Goal: Task Accomplishment & Management: Use online tool/utility

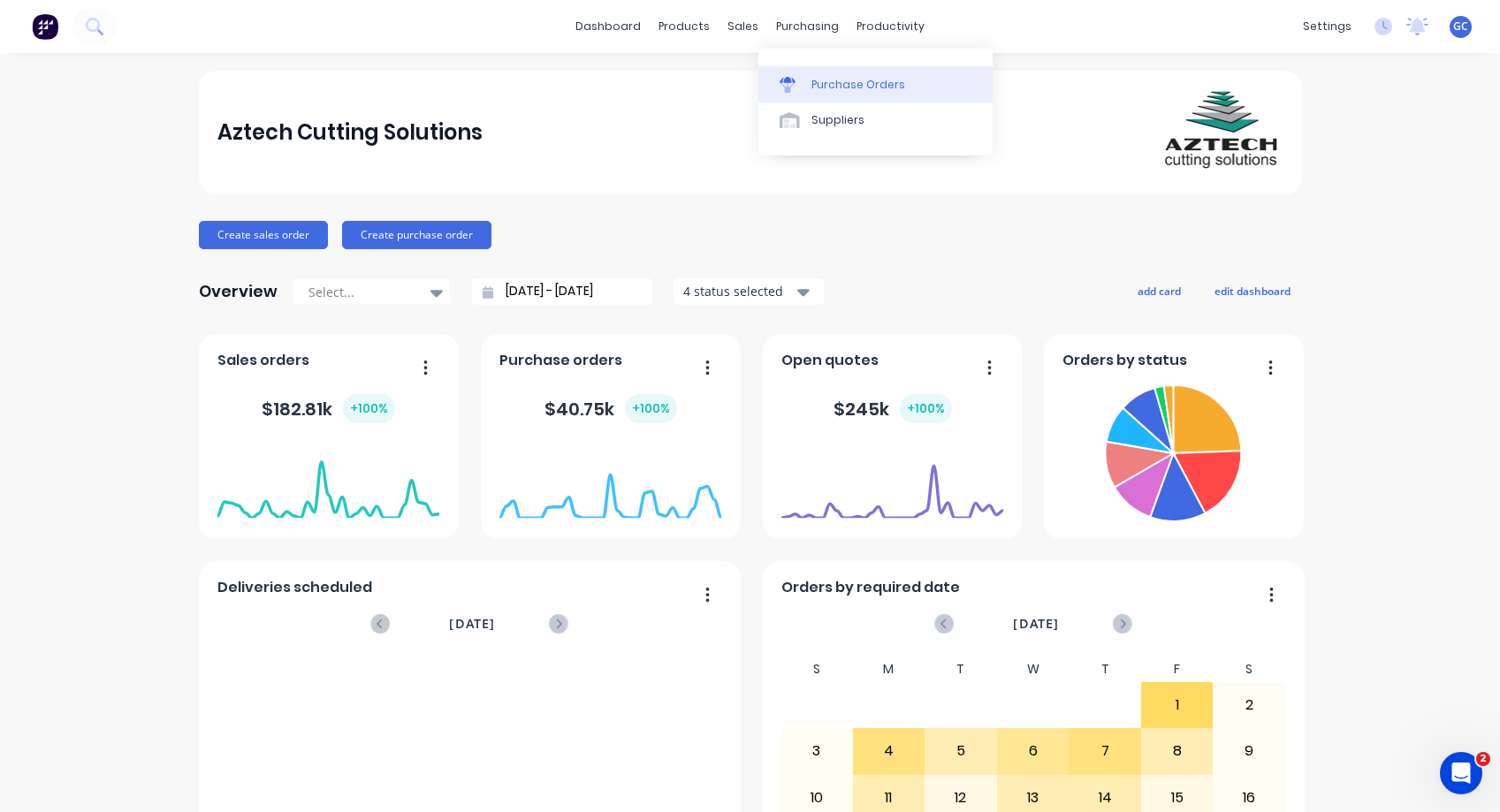
click at [835, 81] on div "Purchase Orders" at bounding box center [858, 84] width 94 height 16
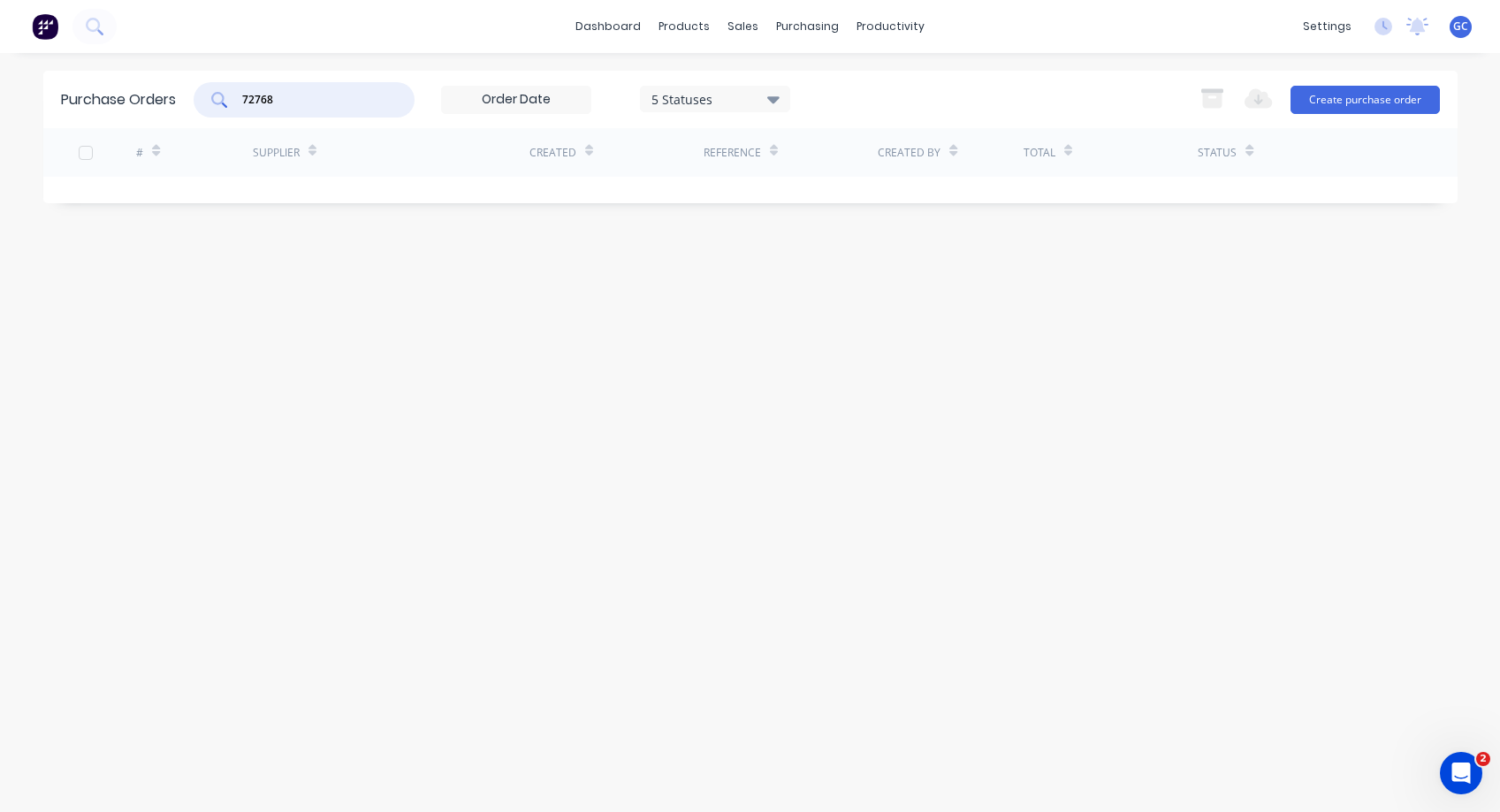
drag, startPoint x: 291, startPoint y: 97, endPoint x: 254, endPoint y: 89, distance: 37.9
click at [227, 98] on div "72768" at bounding box center [303, 99] width 221 height 35
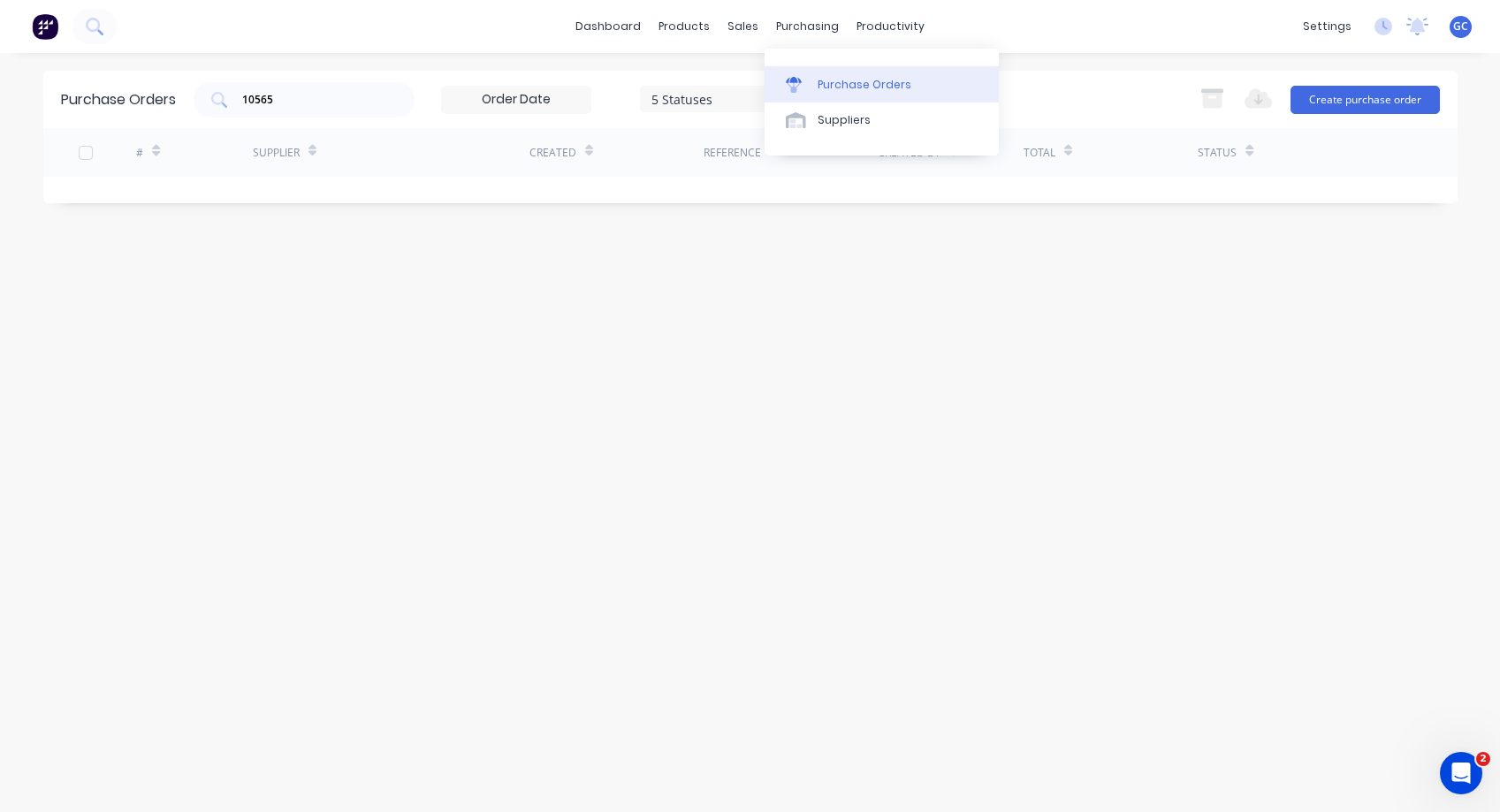
click at [832, 85] on div "Purchase Orders" at bounding box center [865, 84] width 94 height 16
click at [311, 104] on input "10565" at bounding box center [313, 99] width 147 height 18
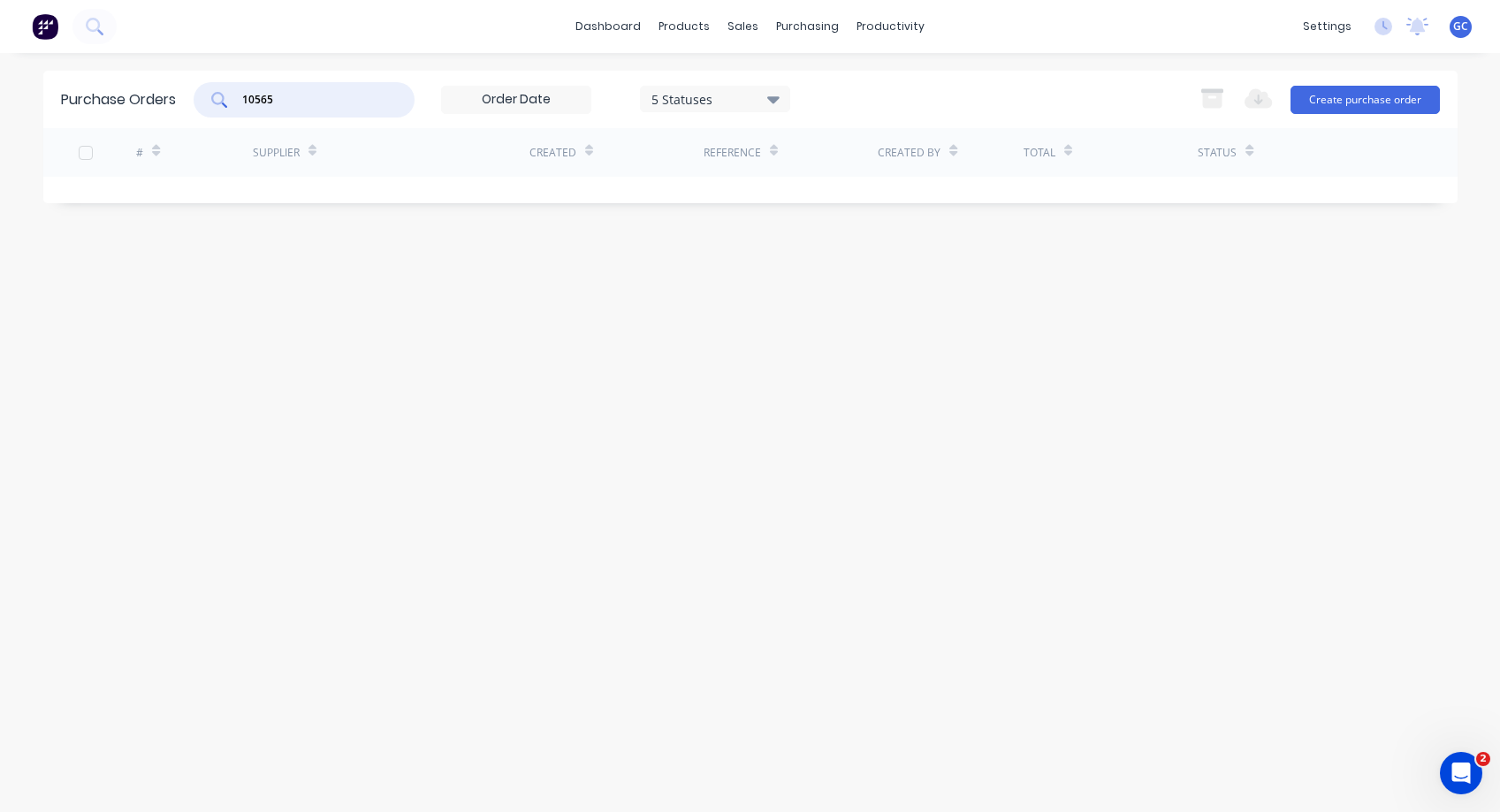
drag, startPoint x: 286, startPoint y: 101, endPoint x: 214, endPoint y: 102, distance: 72.0
click at [214, 102] on div "10565" at bounding box center [303, 99] width 221 height 35
type input "National"
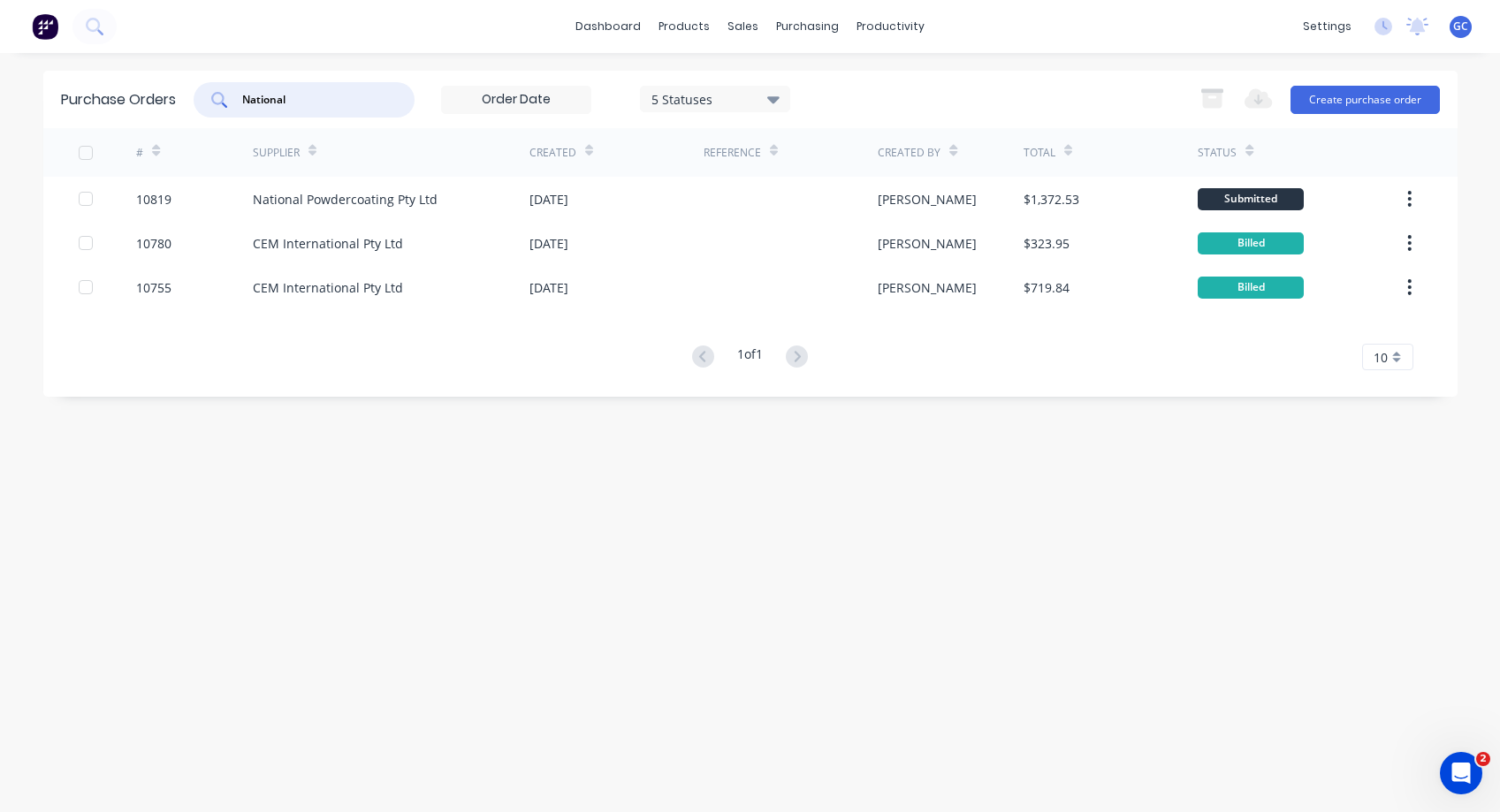
drag, startPoint x: 299, startPoint y: 99, endPoint x: 209, endPoint y: 102, distance: 90.0
click at [209, 102] on div "National" at bounding box center [303, 99] width 221 height 35
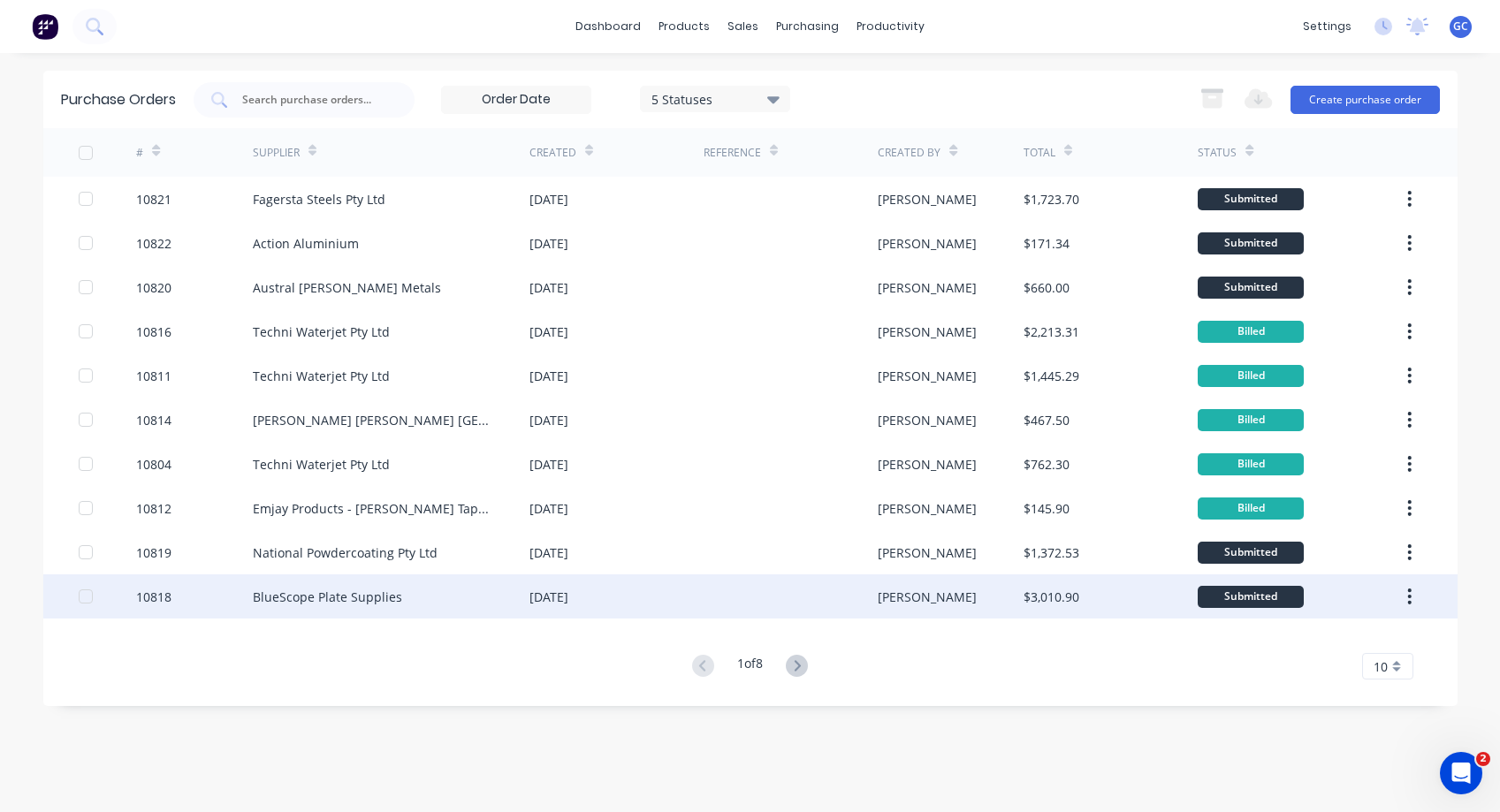
click at [158, 596] on div "10818" at bounding box center [153, 597] width 35 height 19
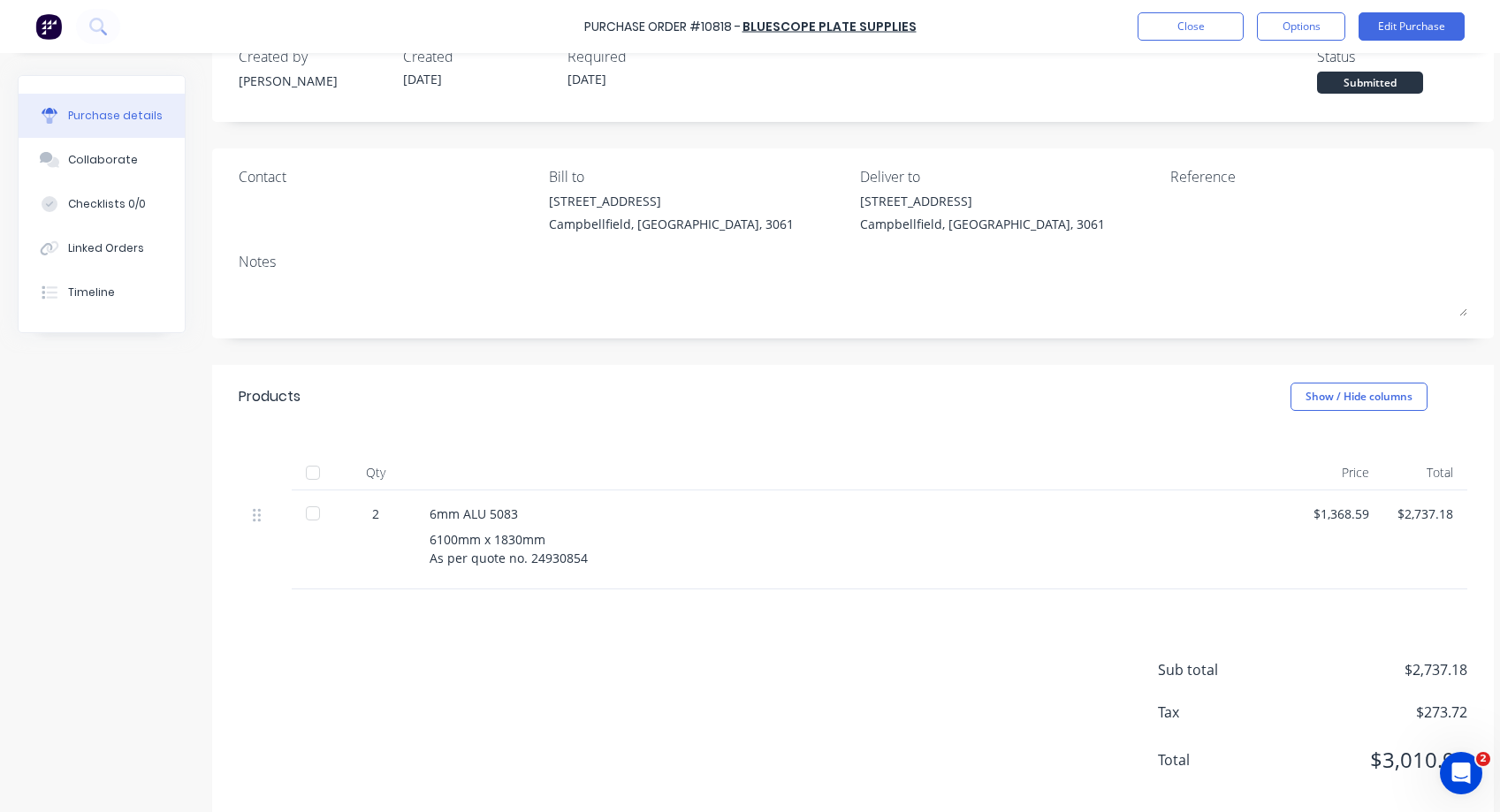
scroll to position [89, 0]
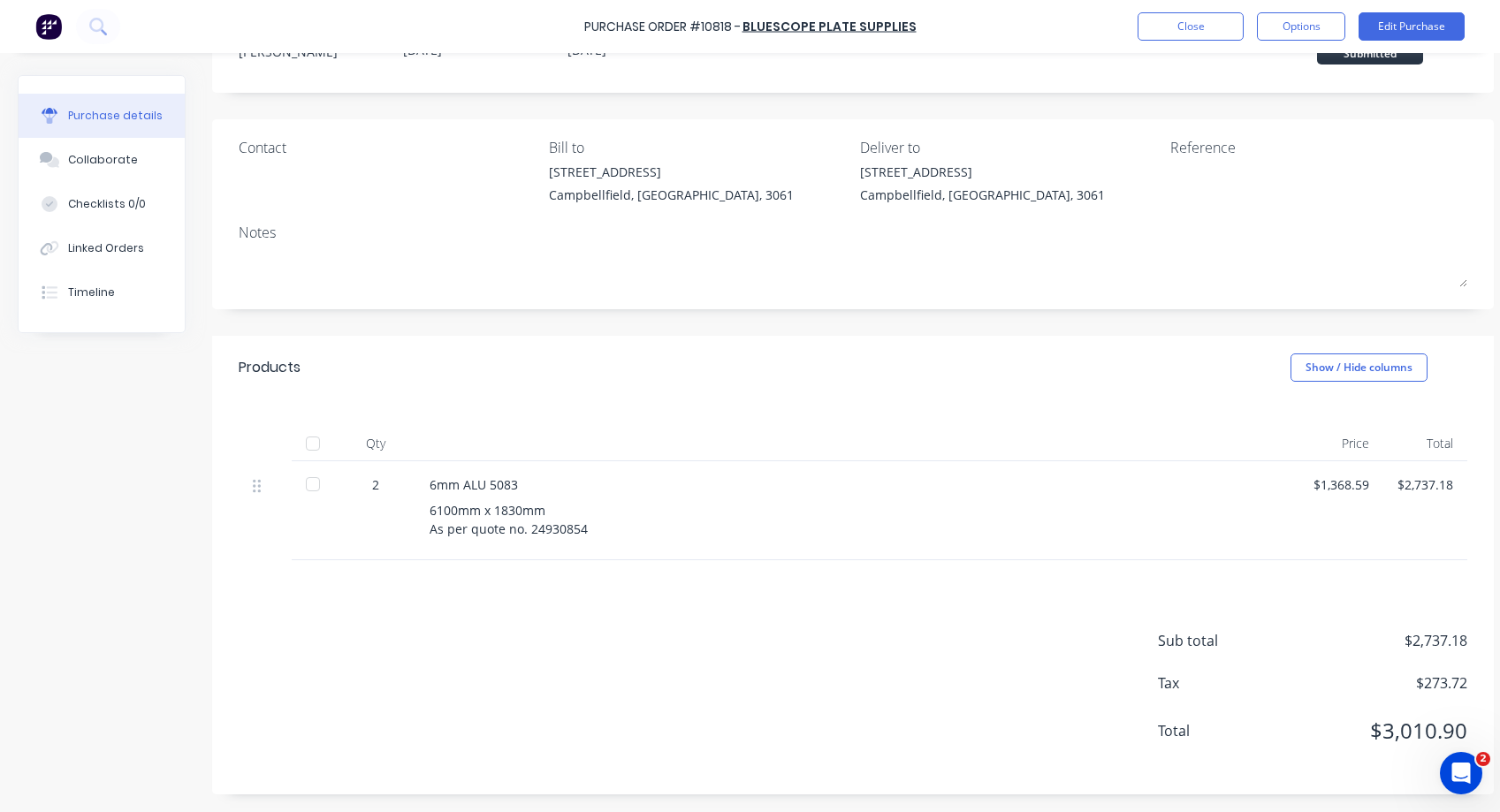
click at [315, 474] on div at bounding box center [312, 484] width 35 height 35
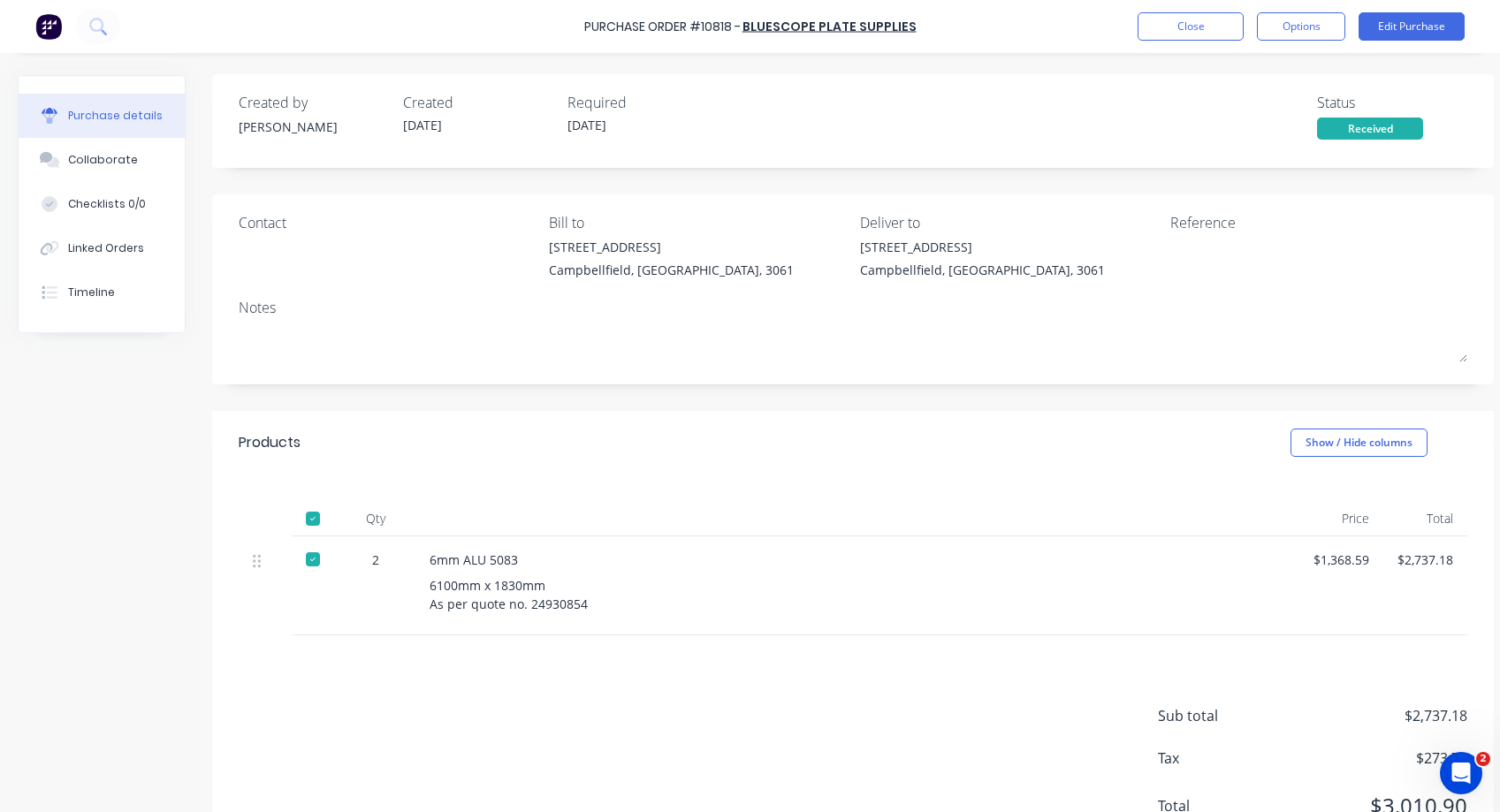
scroll to position [0, 0]
click at [1298, 28] on button "Options" at bounding box center [1301, 26] width 88 height 28
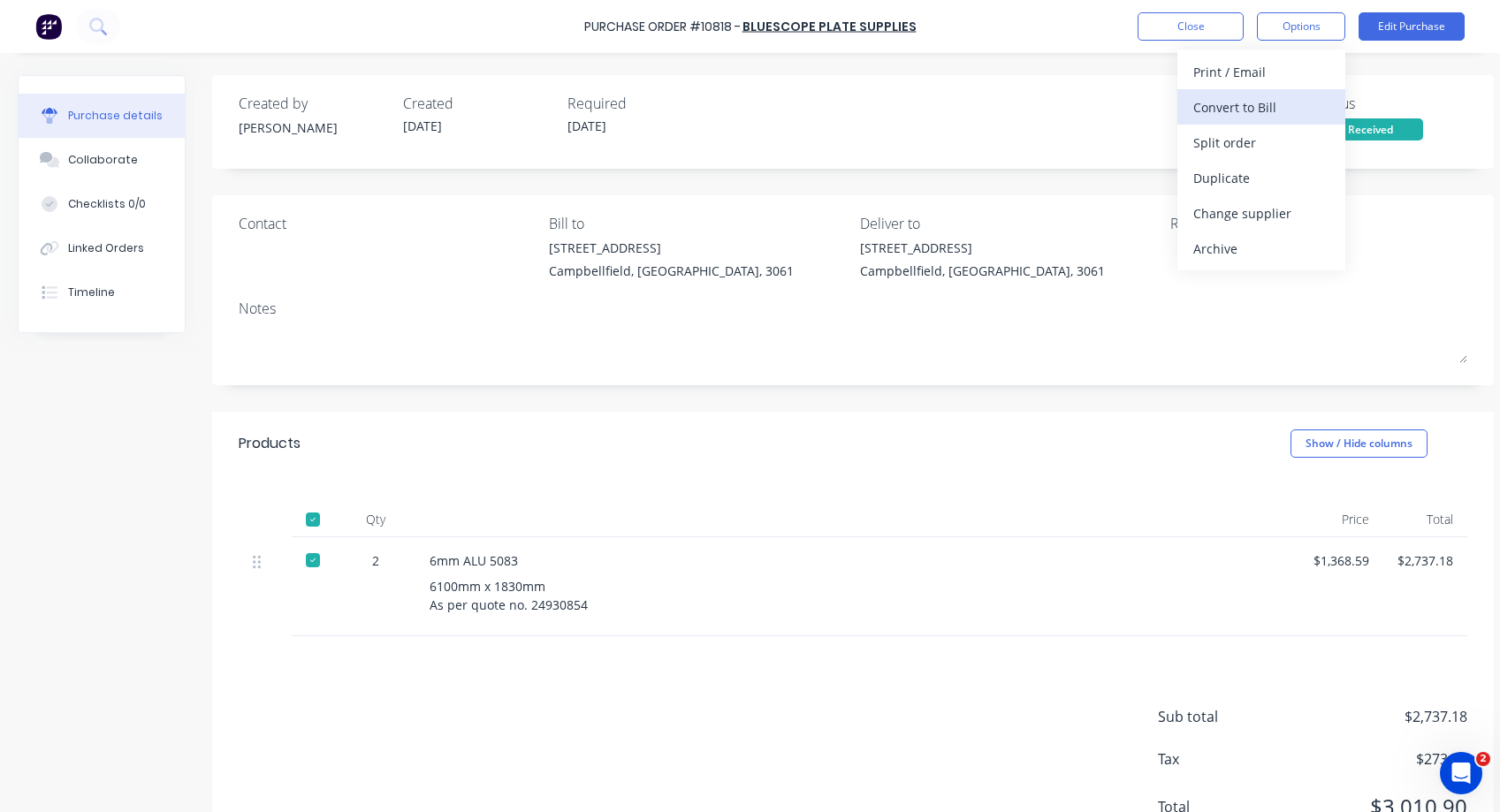
click at [1220, 103] on div "Convert to Bill" at bounding box center [1261, 107] width 136 height 26
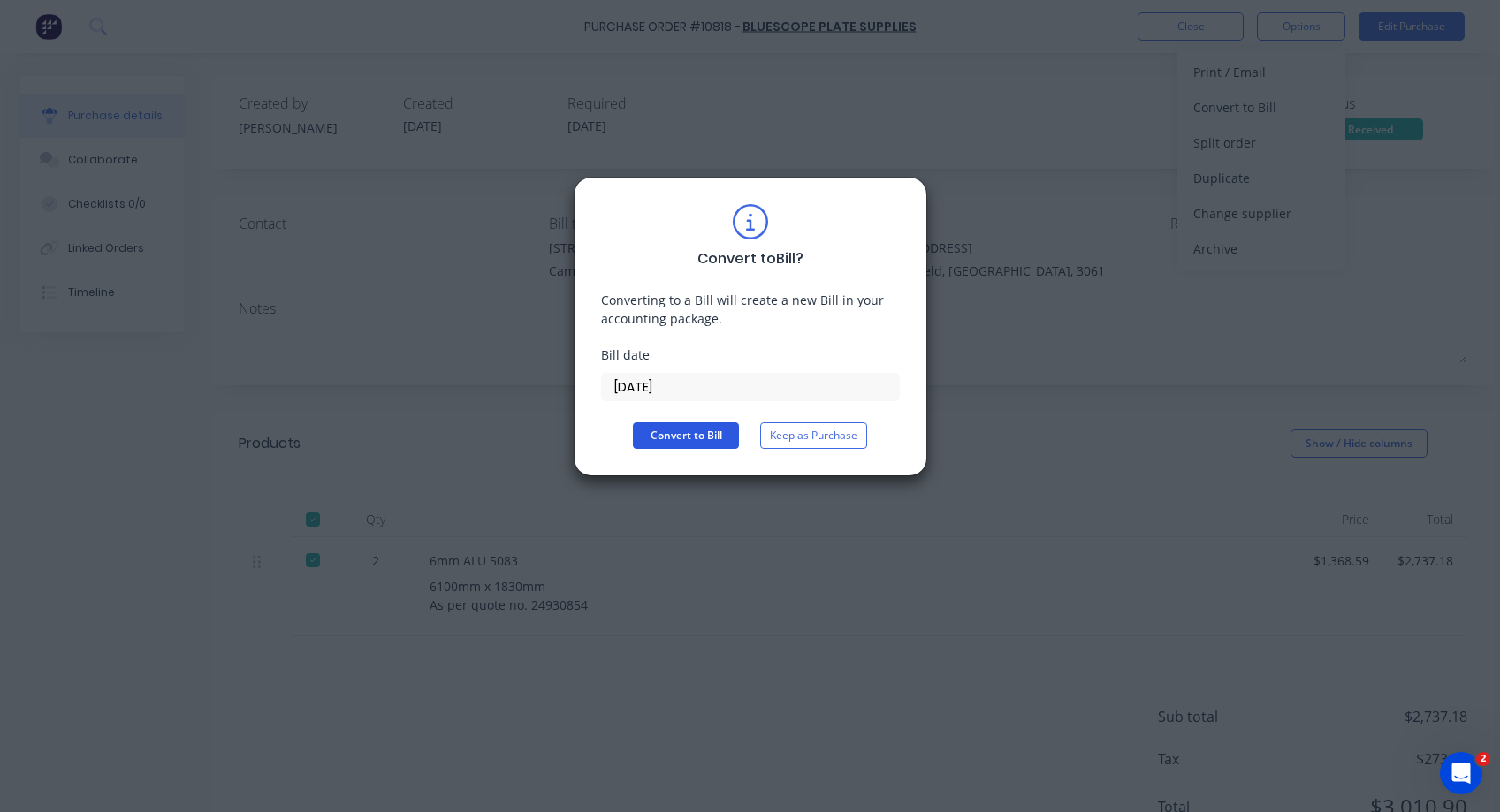
click at [688, 435] on button "Convert to Bill" at bounding box center [686, 435] width 106 height 26
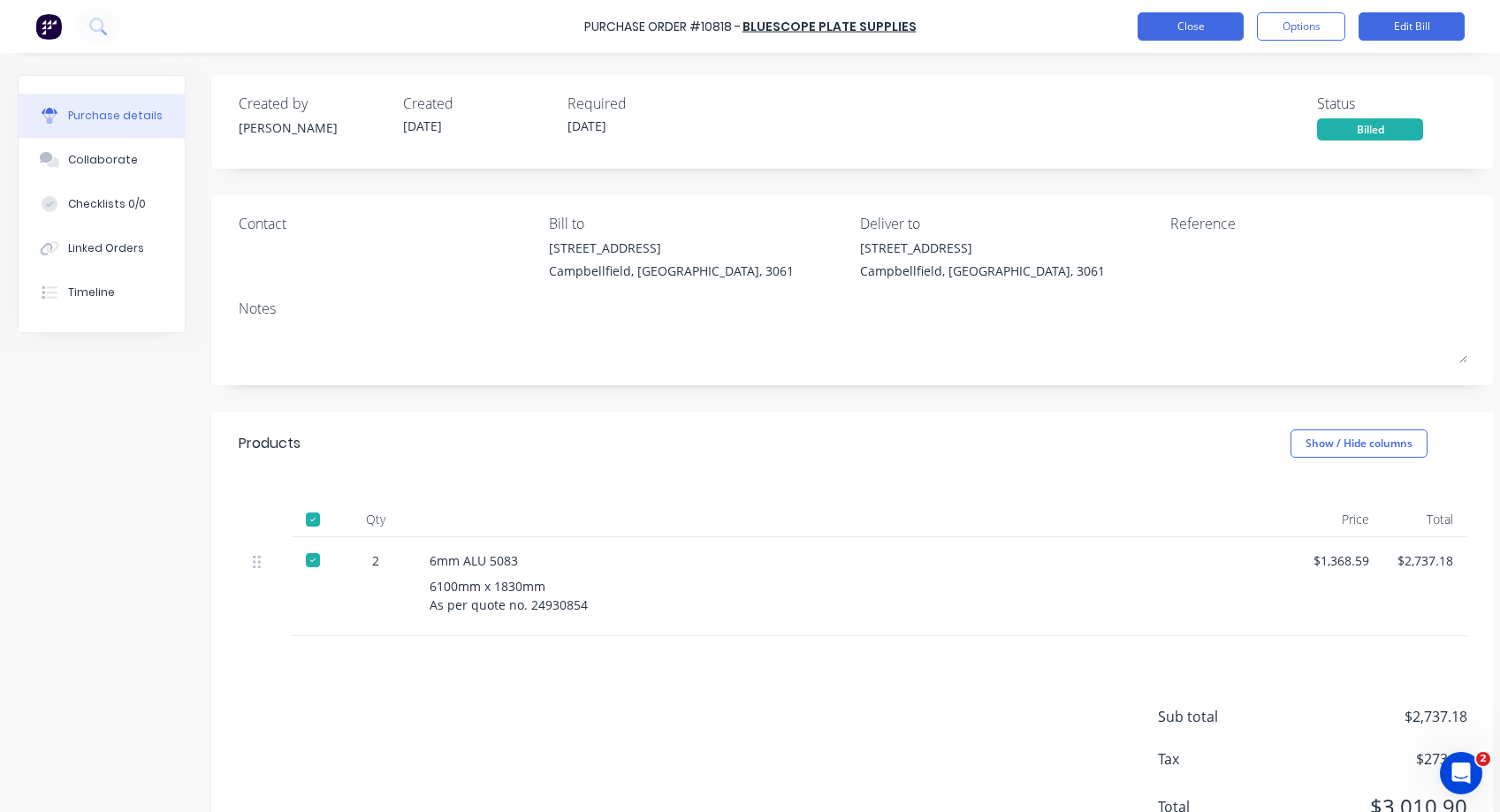
click at [1200, 26] on button "Close" at bounding box center [1191, 26] width 106 height 28
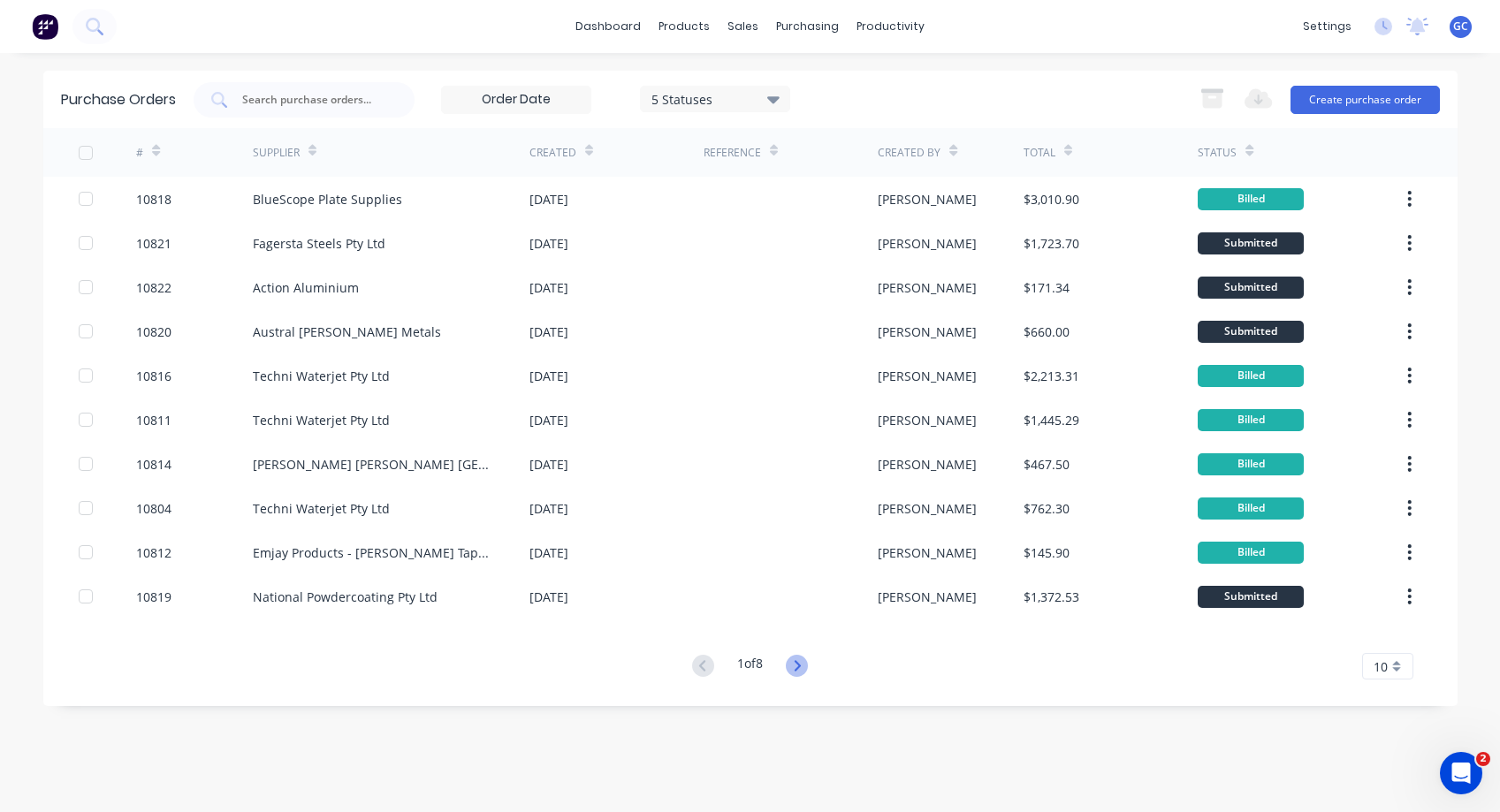
click at [798, 662] on icon at bounding box center [797, 664] width 7 height 10
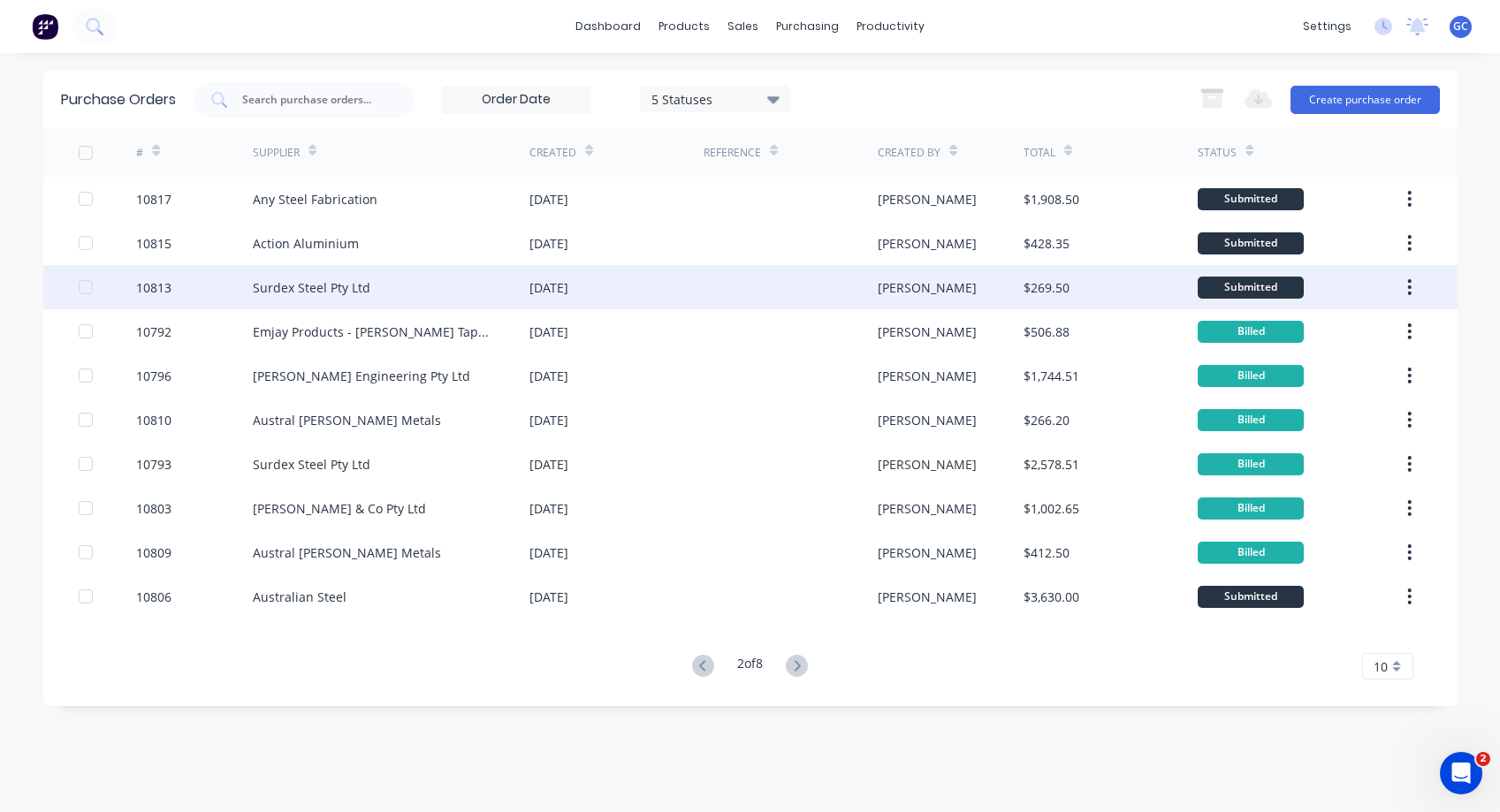
click at [153, 286] on div "10813" at bounding box center [153, 288] width 35 height 19
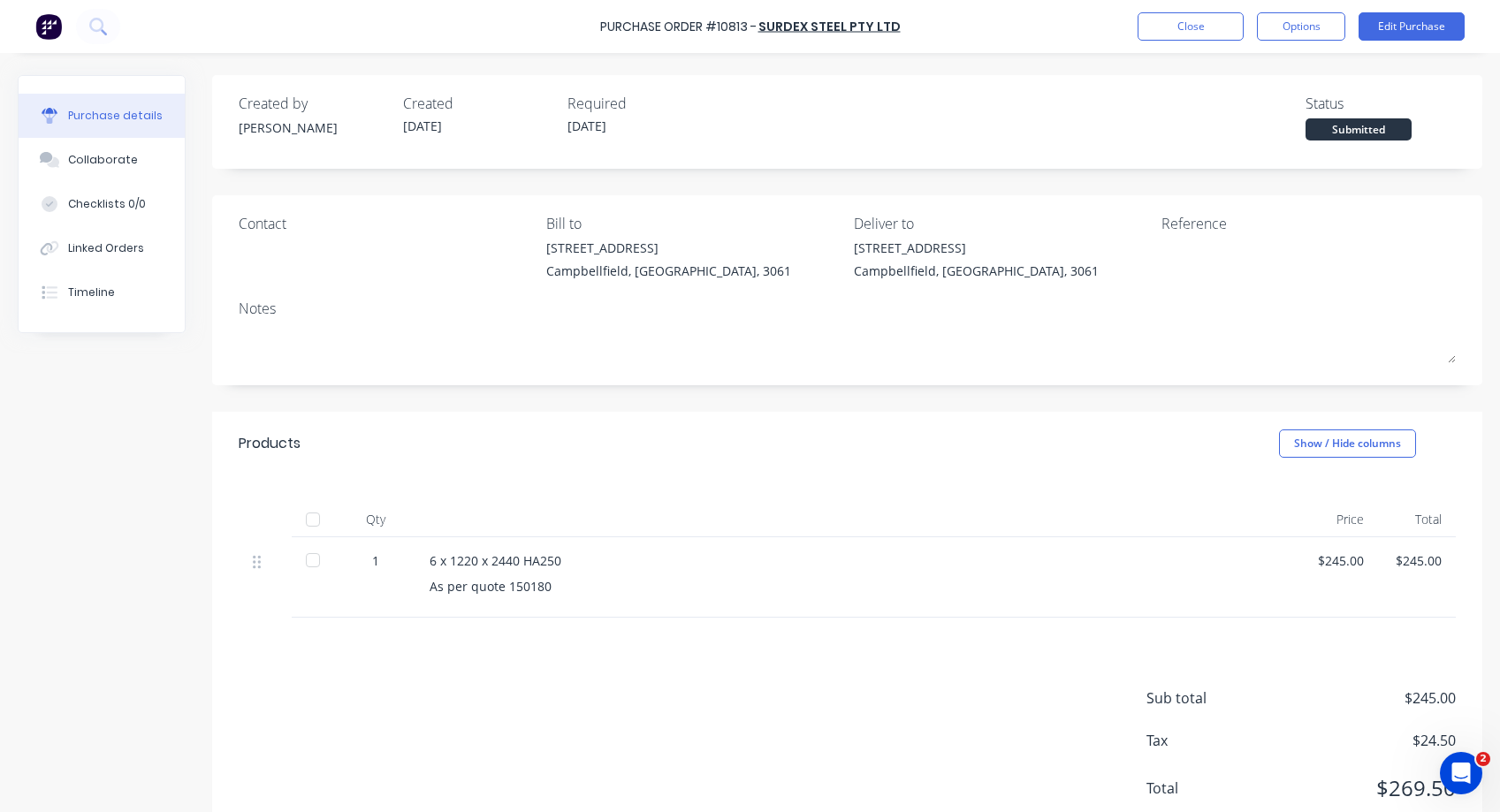
click at [313, 561] on div at bounding box center [312, 559] width 35 height 35
click at [1309, 27] on button "Options" at bounding box center [1301, 26] width 88 height 28
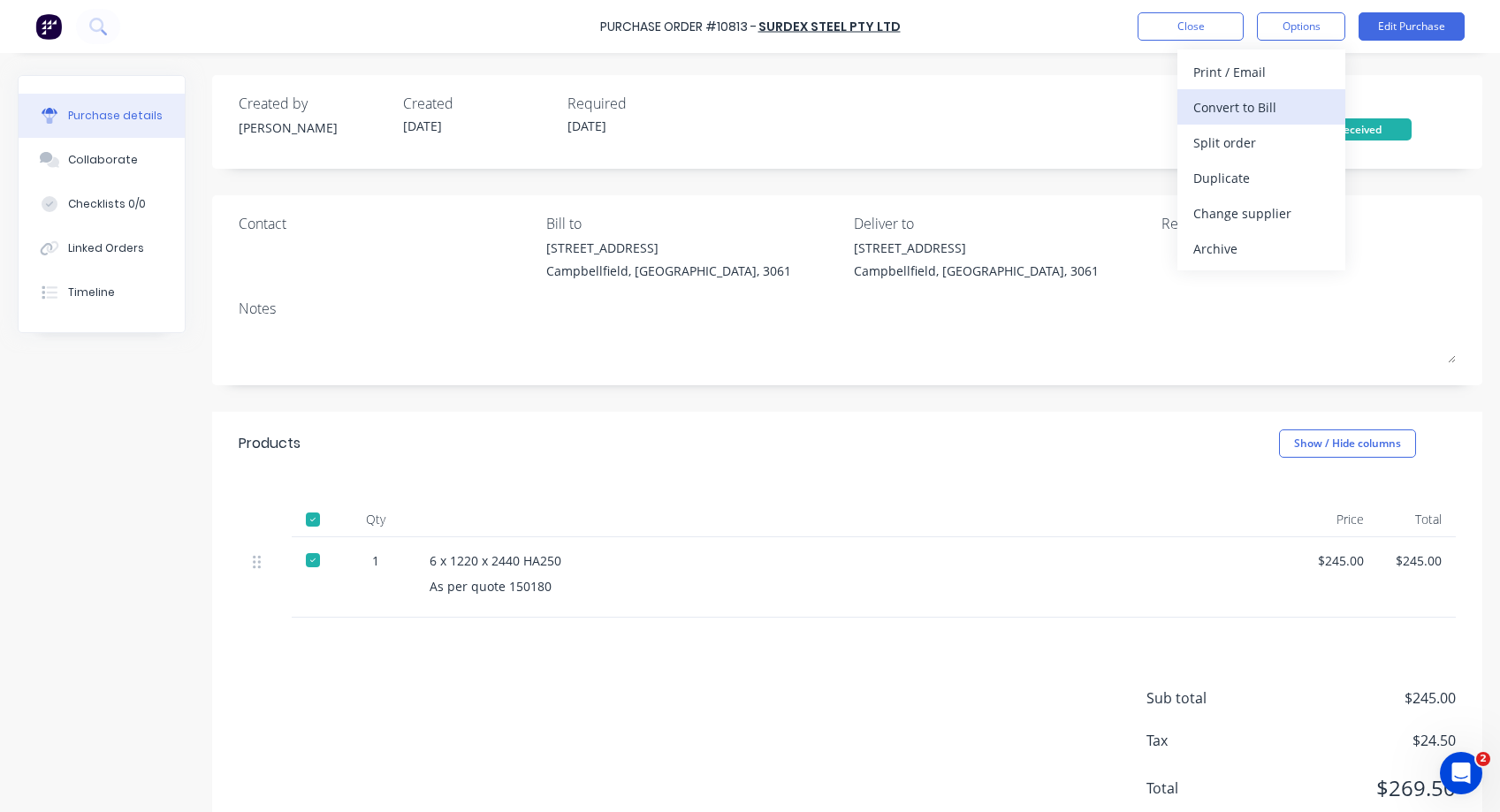
click at [1259, 106] on div "Convert to Bill" at bounding box center [1261, 107] width 136 height 26
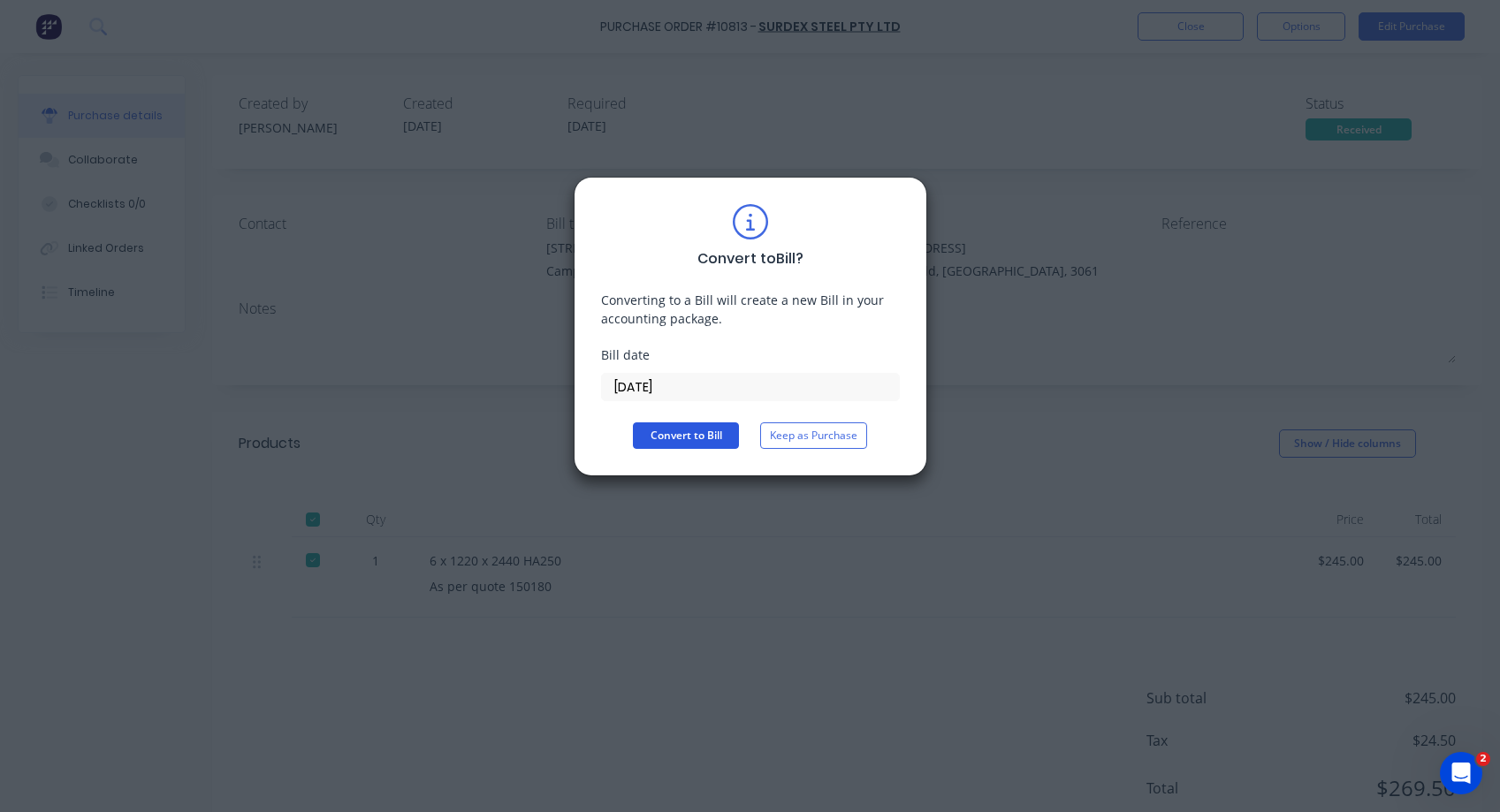
click at [700, 434] on button "Convert to Bill" at bounding box center [686, 435] width 106 height 26
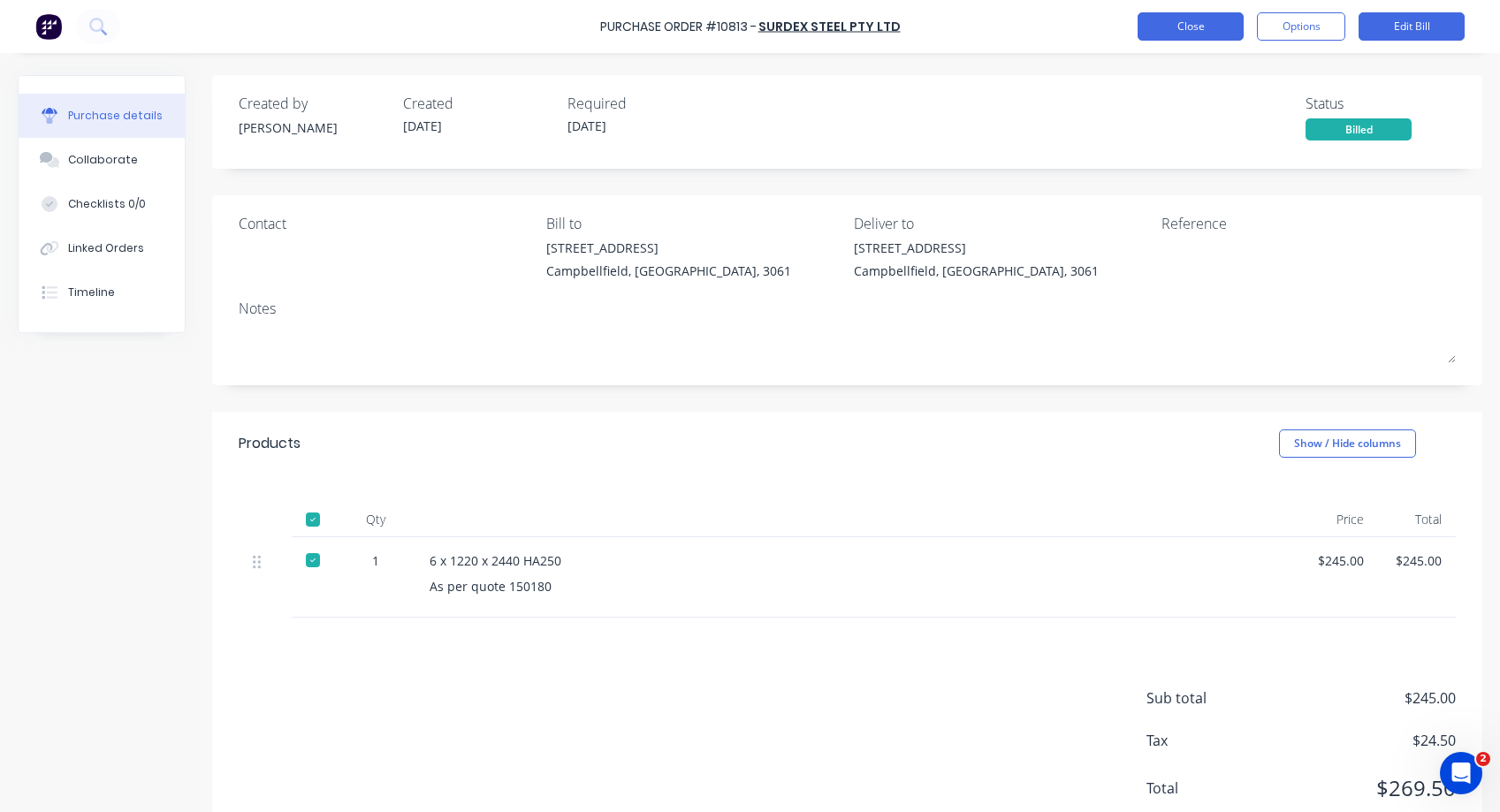
click at [1205, 22] on button "Close" at bounding box center [1191, 26] width 106 height 28
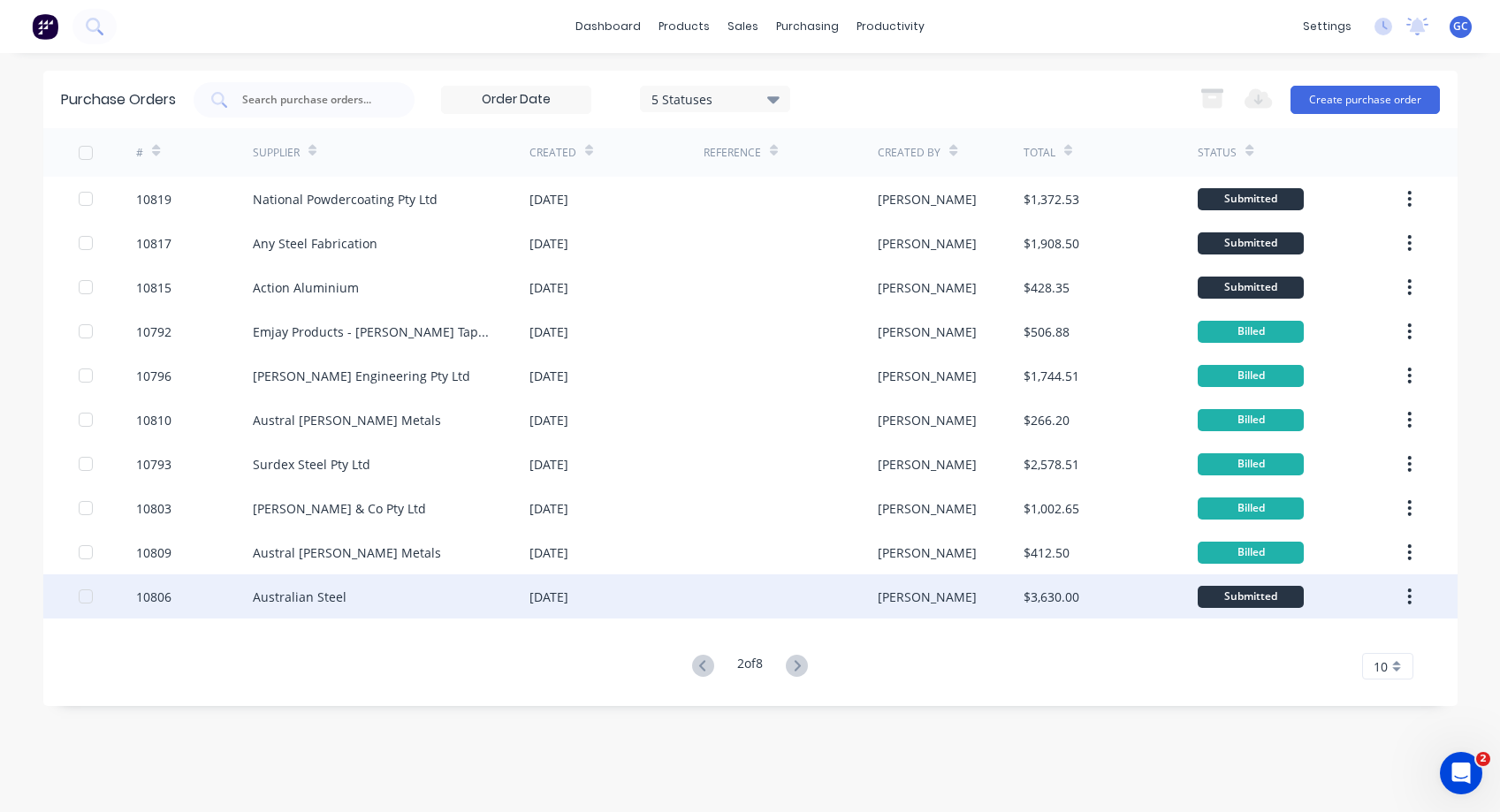
click at [159, 596] on div "10806" at bounding box center [153, 597] width 35 height 19
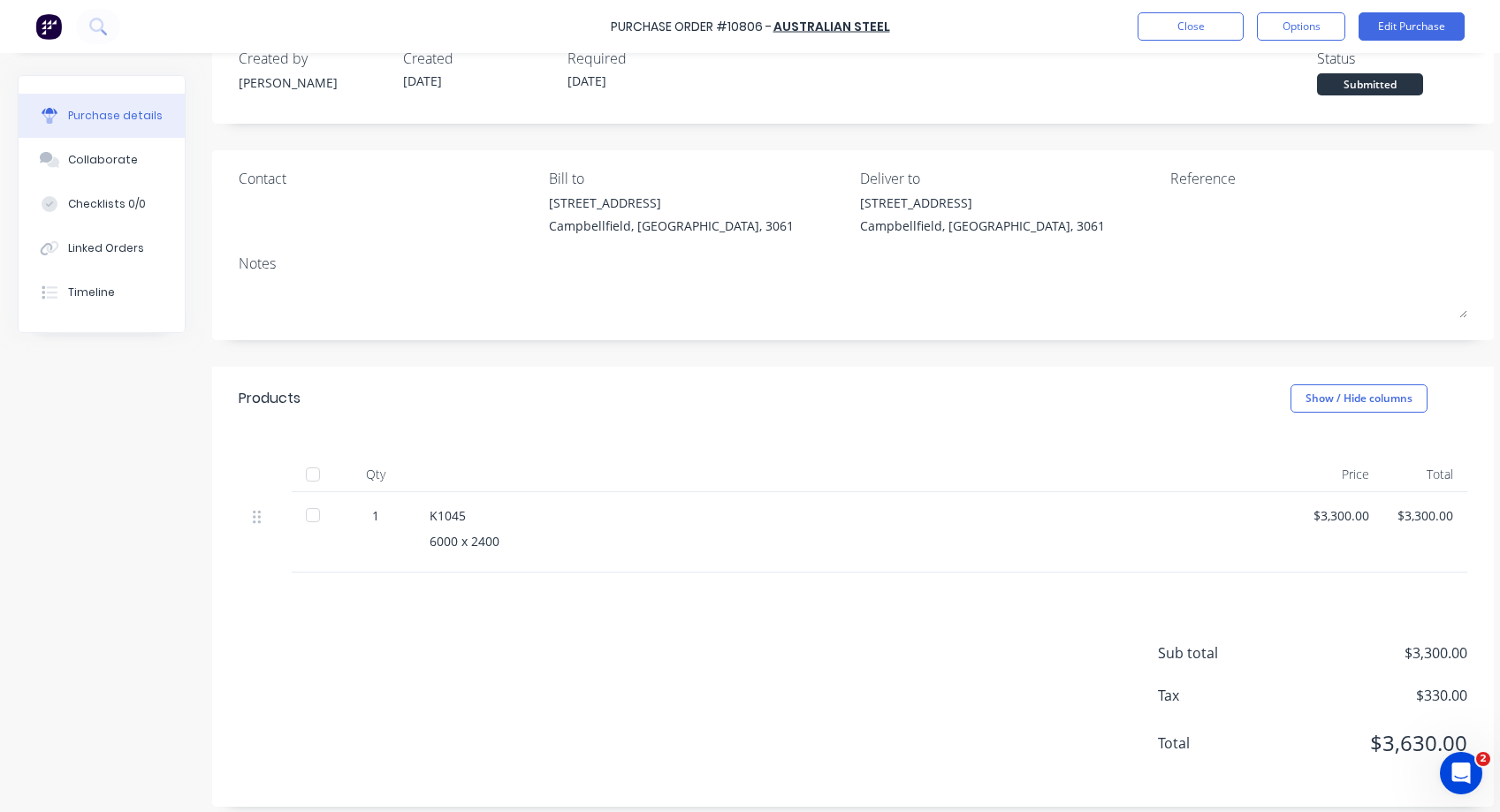
scroll to position [71, 0]
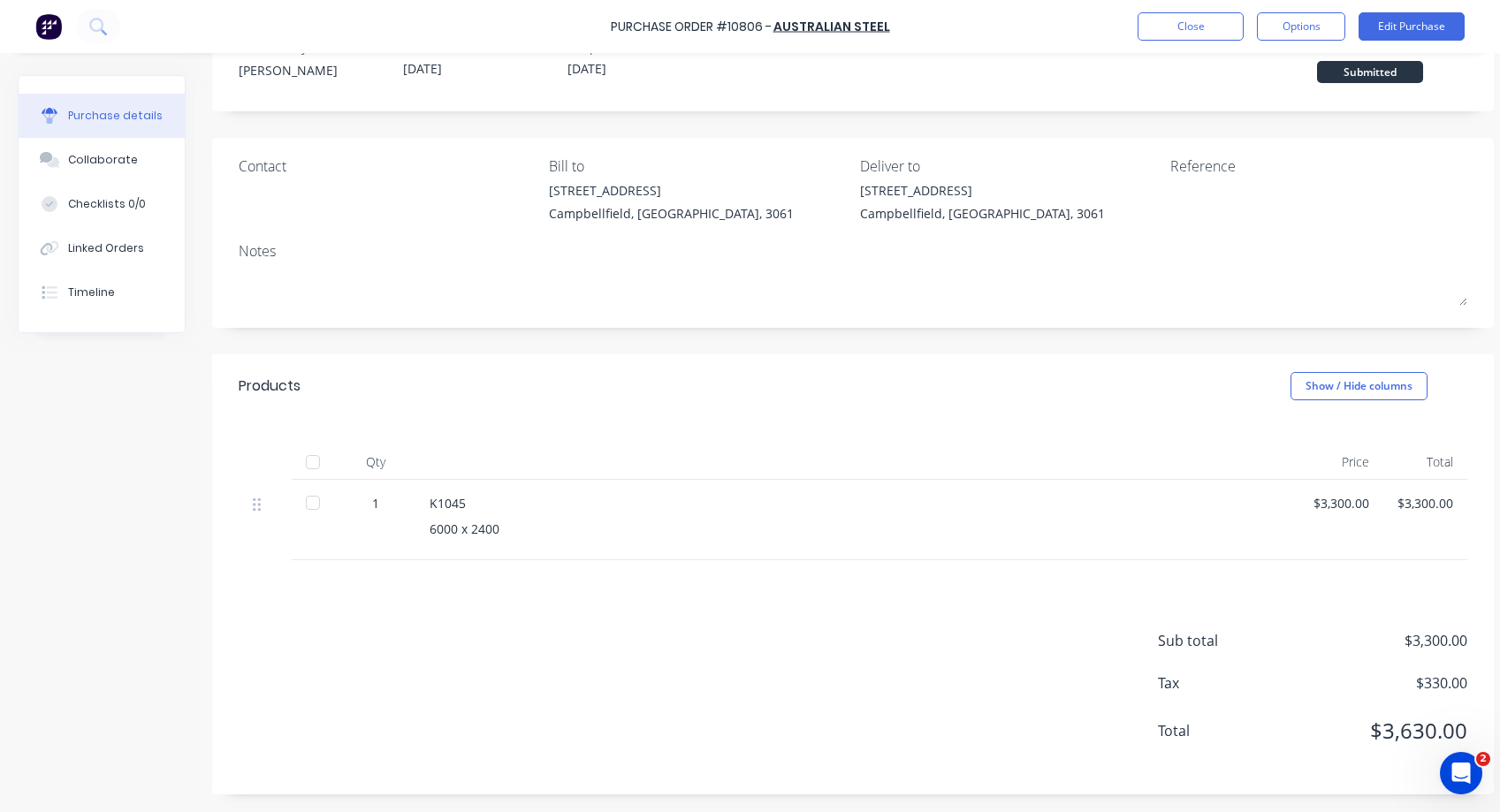
click at [312, 487] on div at bounding box center [312, 503] width 35 height 35
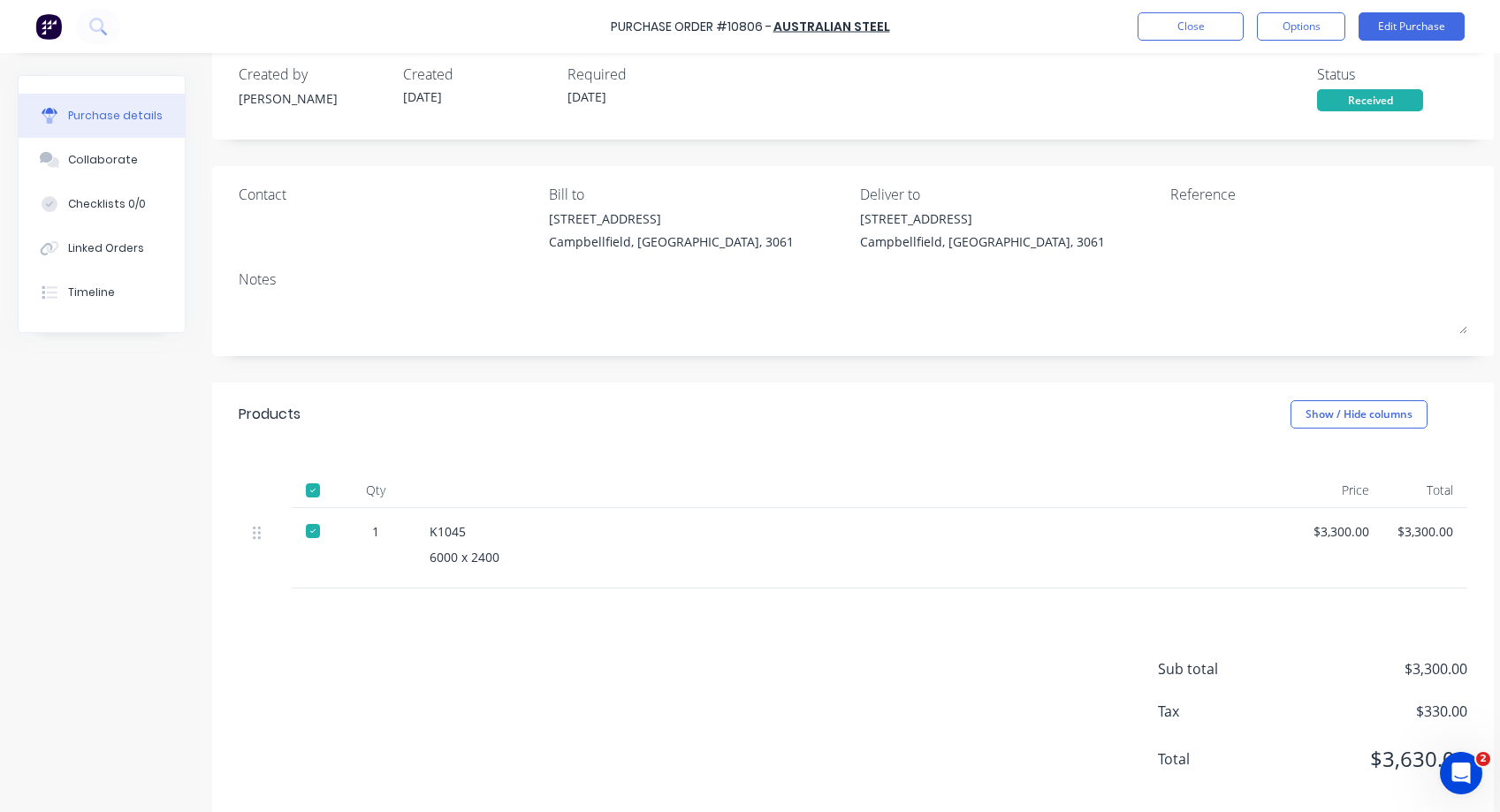
scroll to position [0, 0]
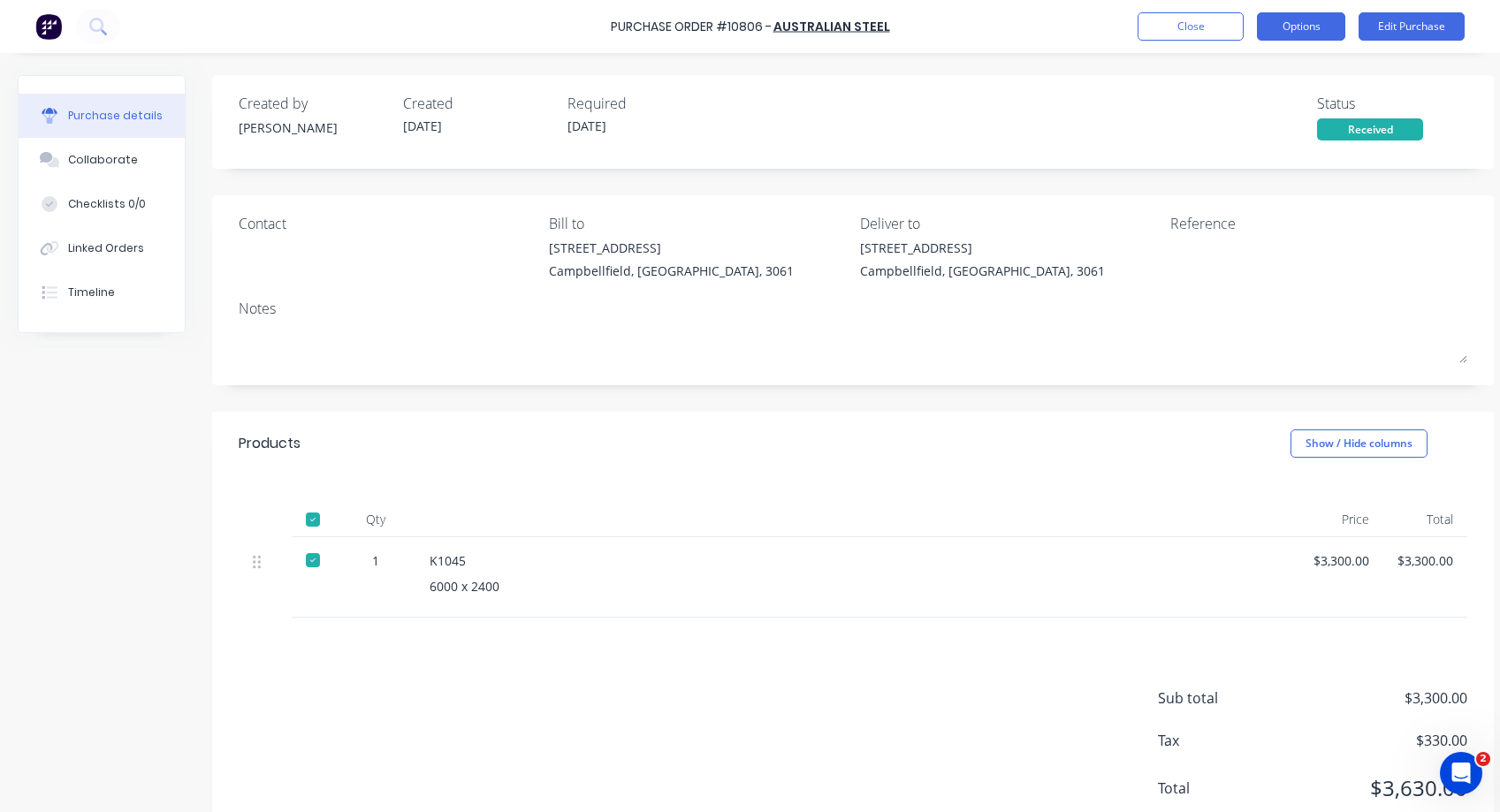
click at [1301, 20] on button "Options" at bounding box center [1301, 26] width 88 height 28
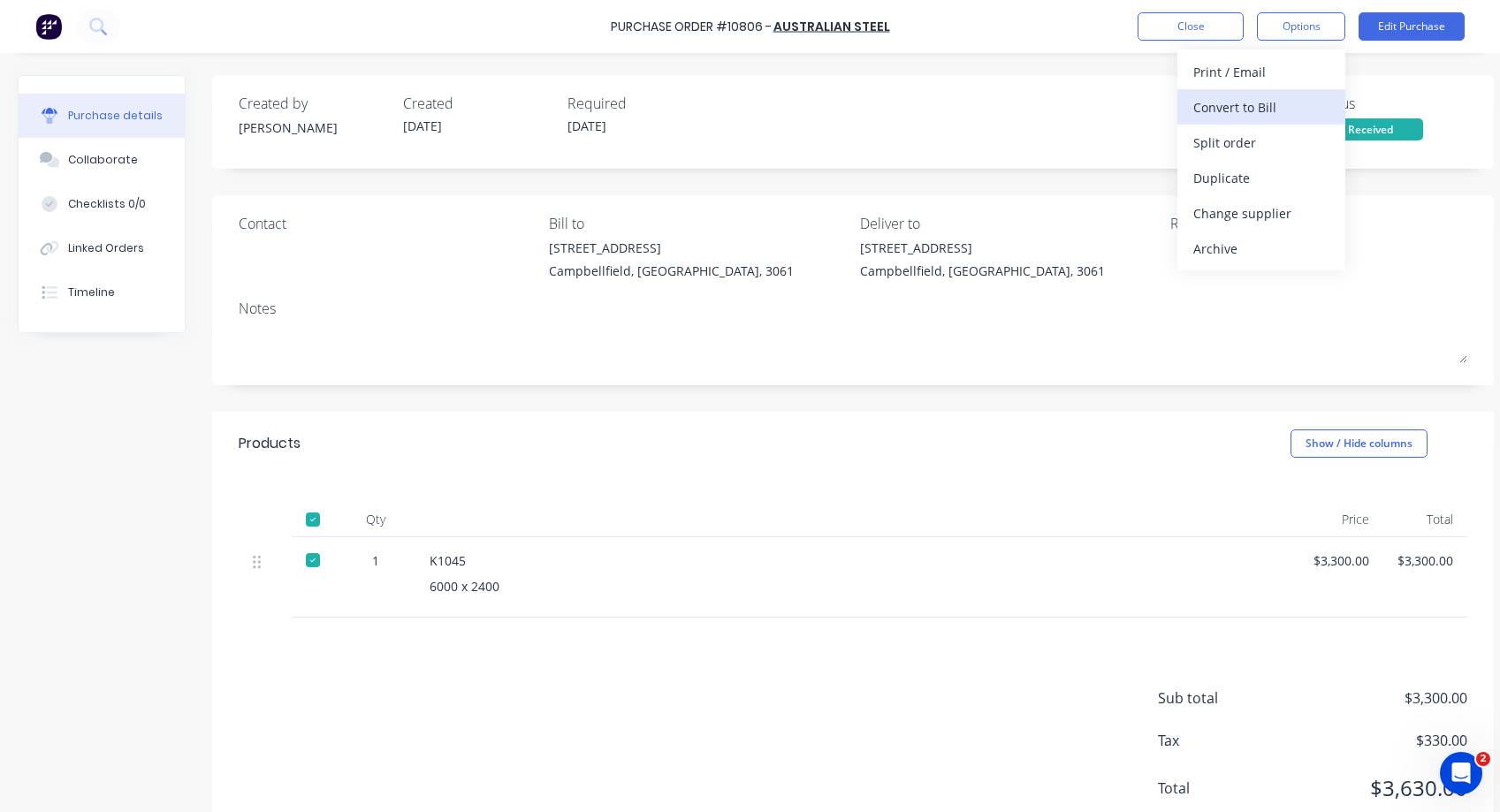
click at [1230, 104] on div "Convert to Bill" at bounding box center [1261, 107] width 136 height 26
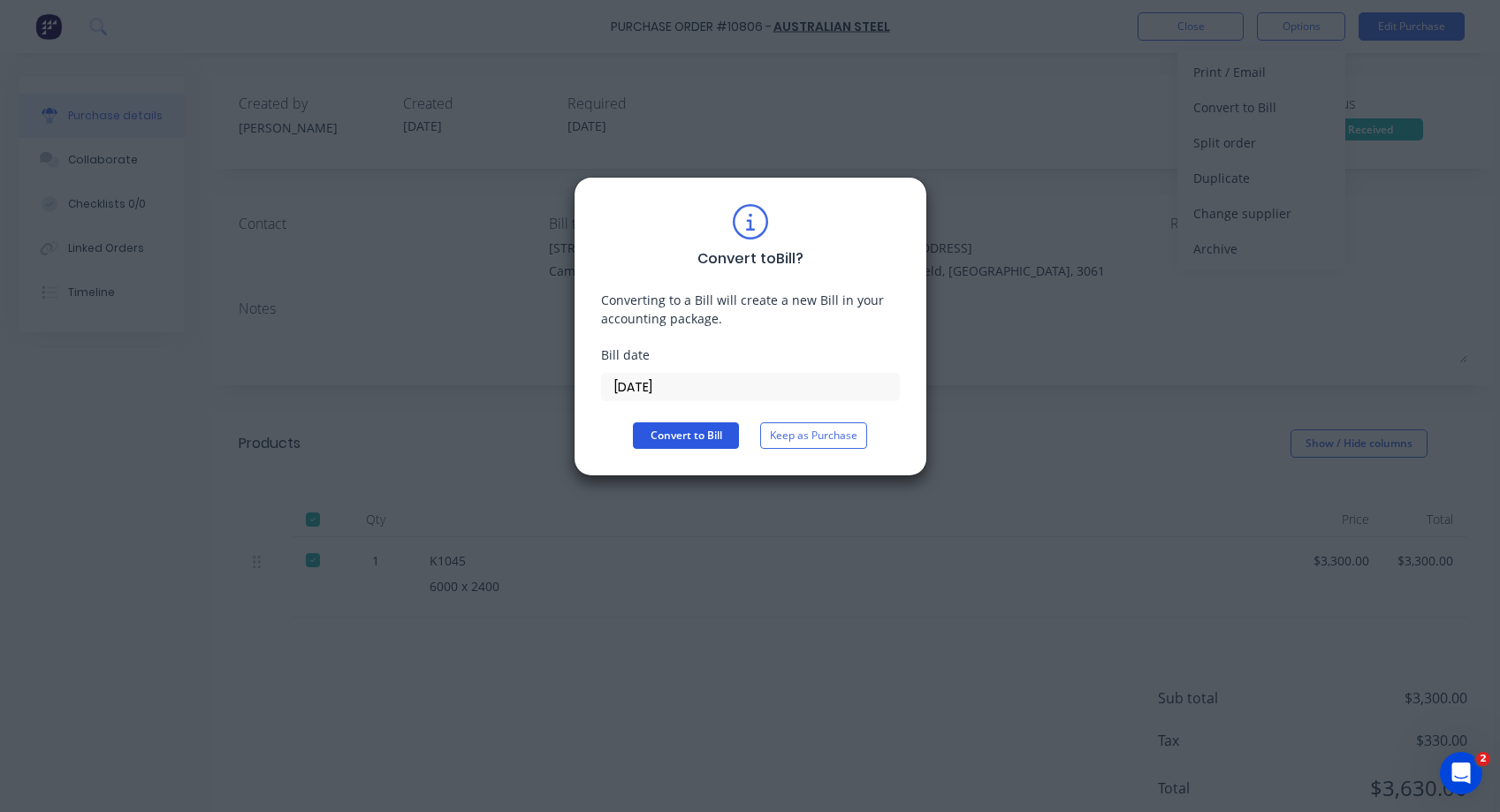
click at [691, 439] on button "Convert to Bill" at bounding box center [686, 435] width 106 height 26
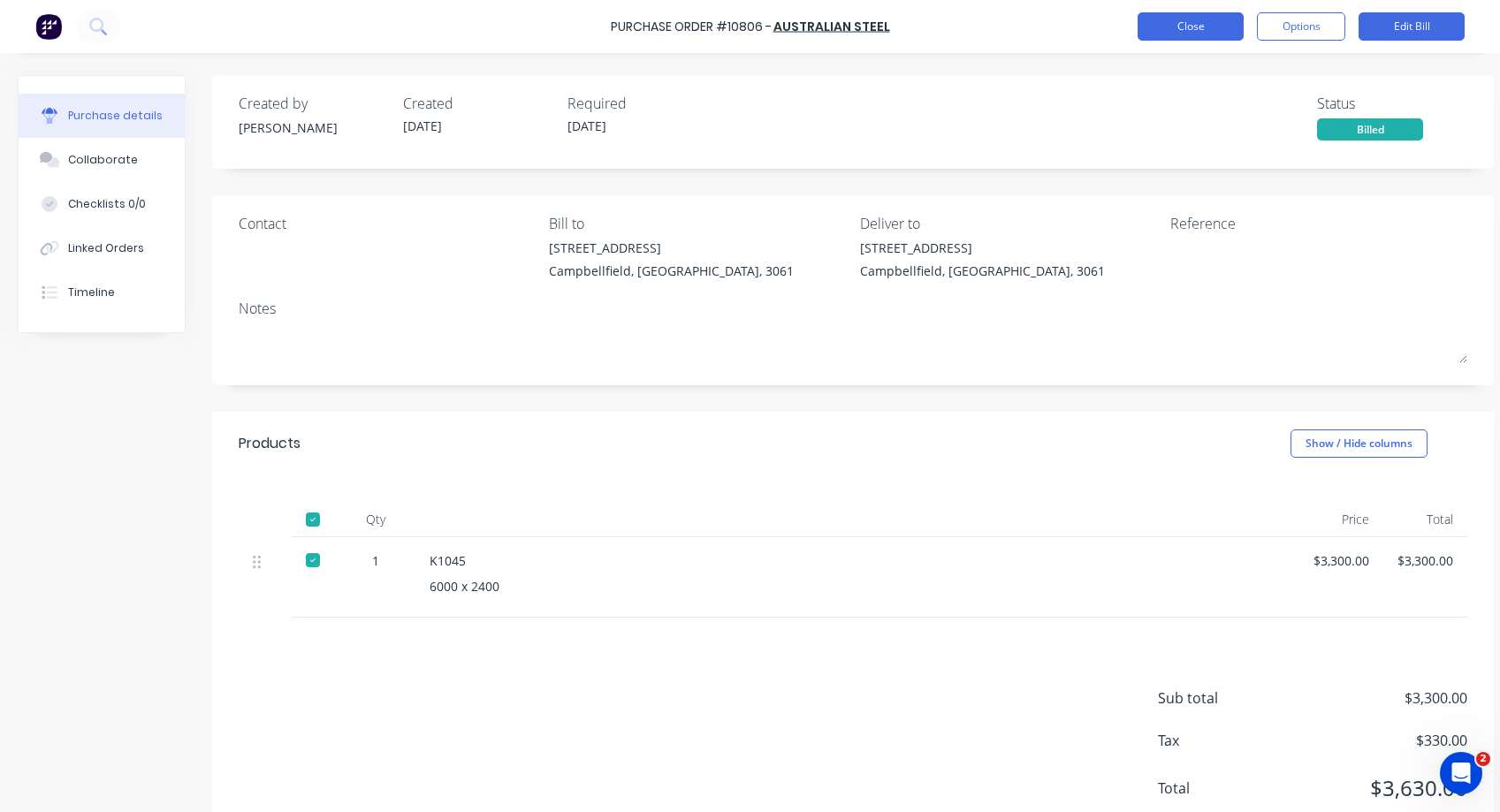
click at [1195, 26] on button "Close" at bounding box center [1191, 26] width 106 height 28
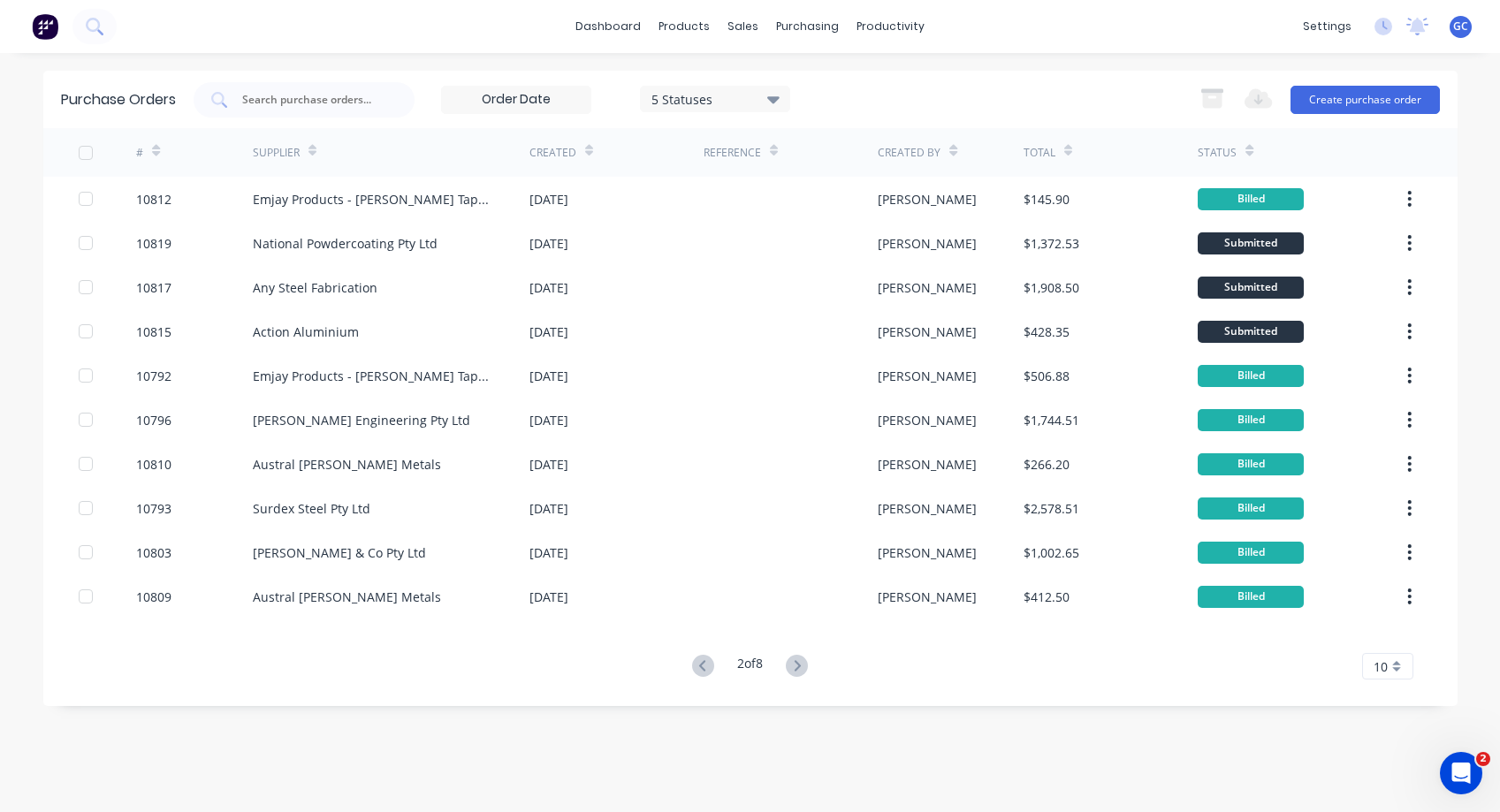
click at [1461, 27] on span "GC" at bounding box center [1461, 26] width 15 height 16
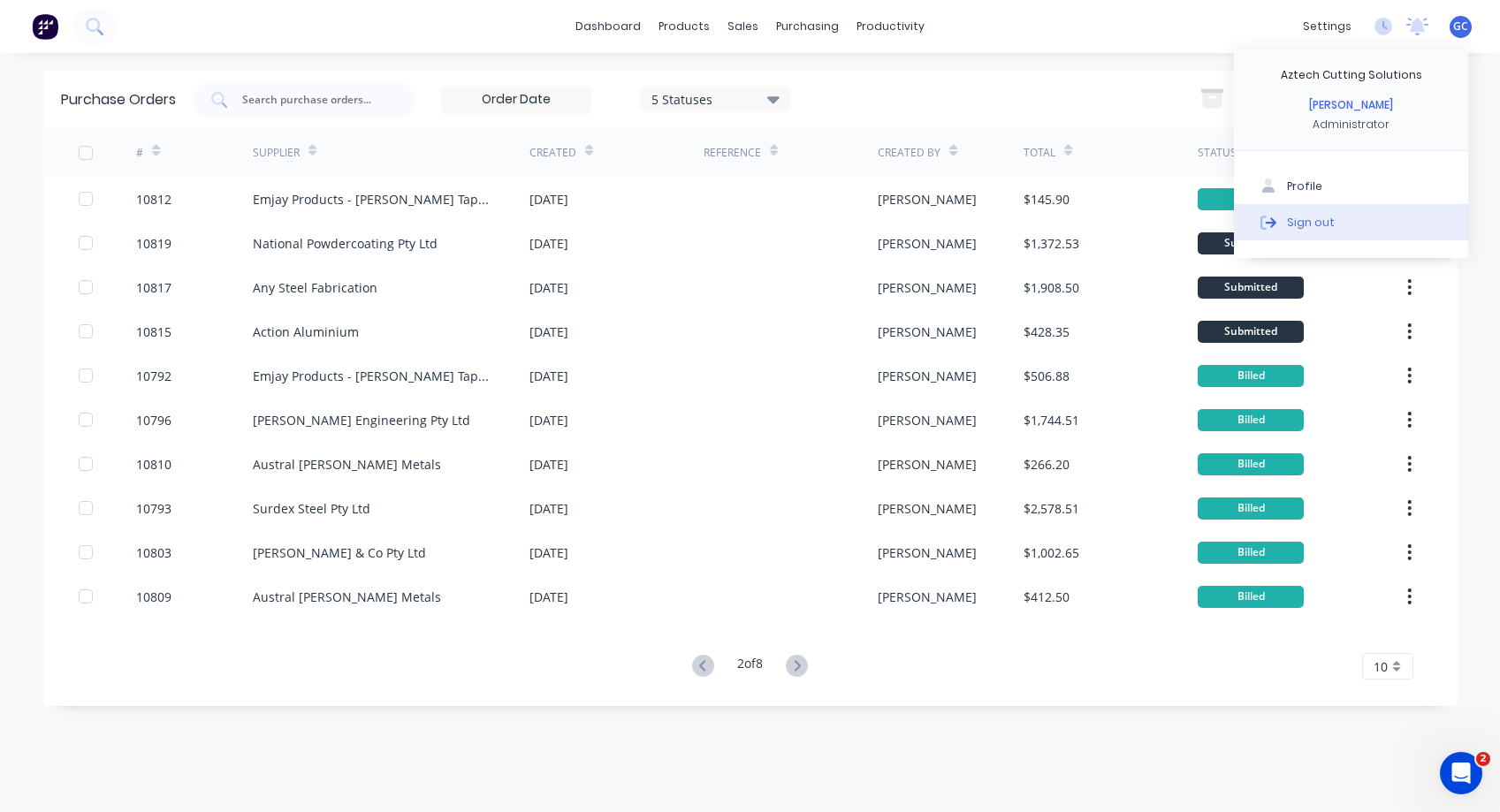
click at [1312, 221] on div "Sign out" at bounding box center [1311, 221] width 47 height 16
